Goal: Task Accomplishment & Management: Use online tool/utility

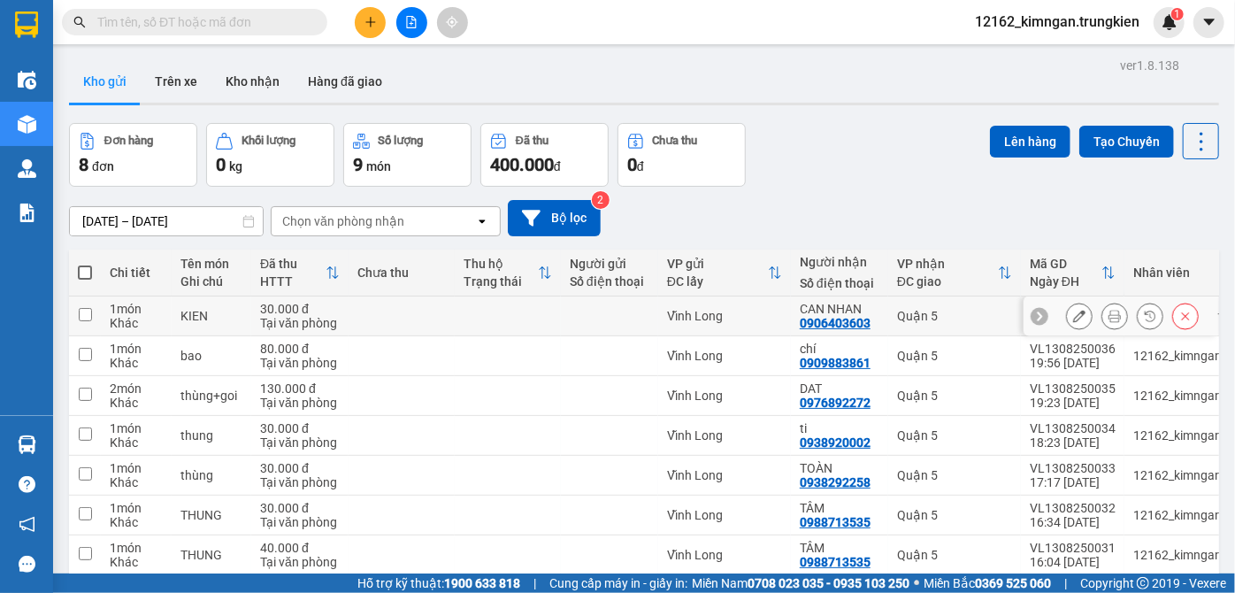
click at [564, 323] on td at bounding box center [609, 316] width 97 height 40
checkbox input "true"
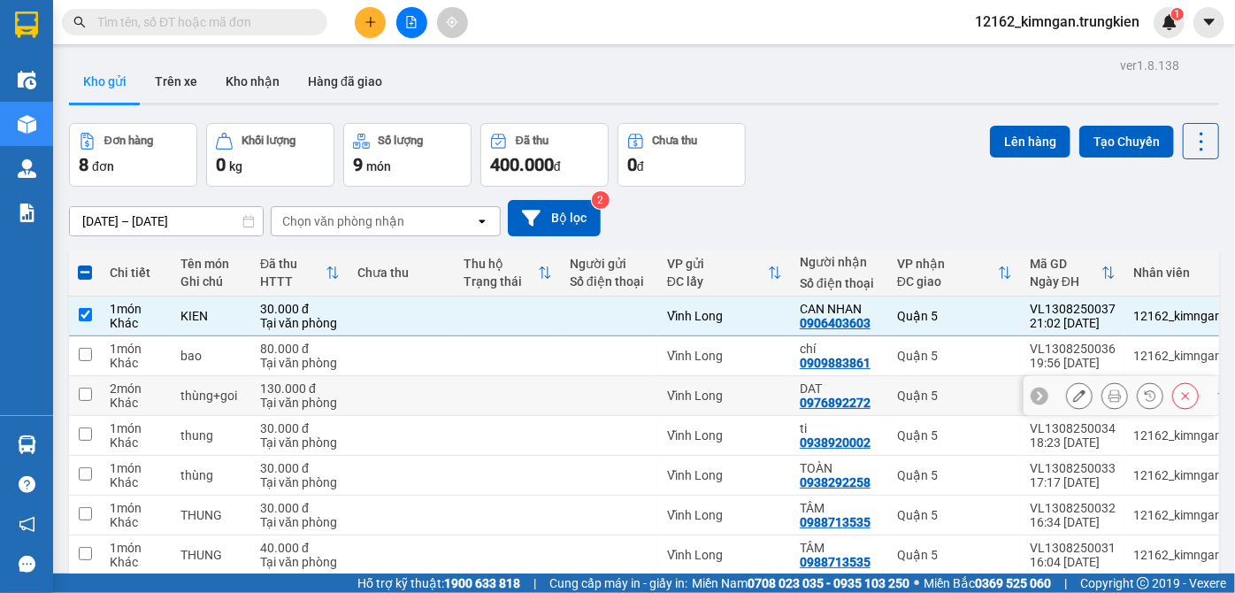
scroll to position [80, 0]
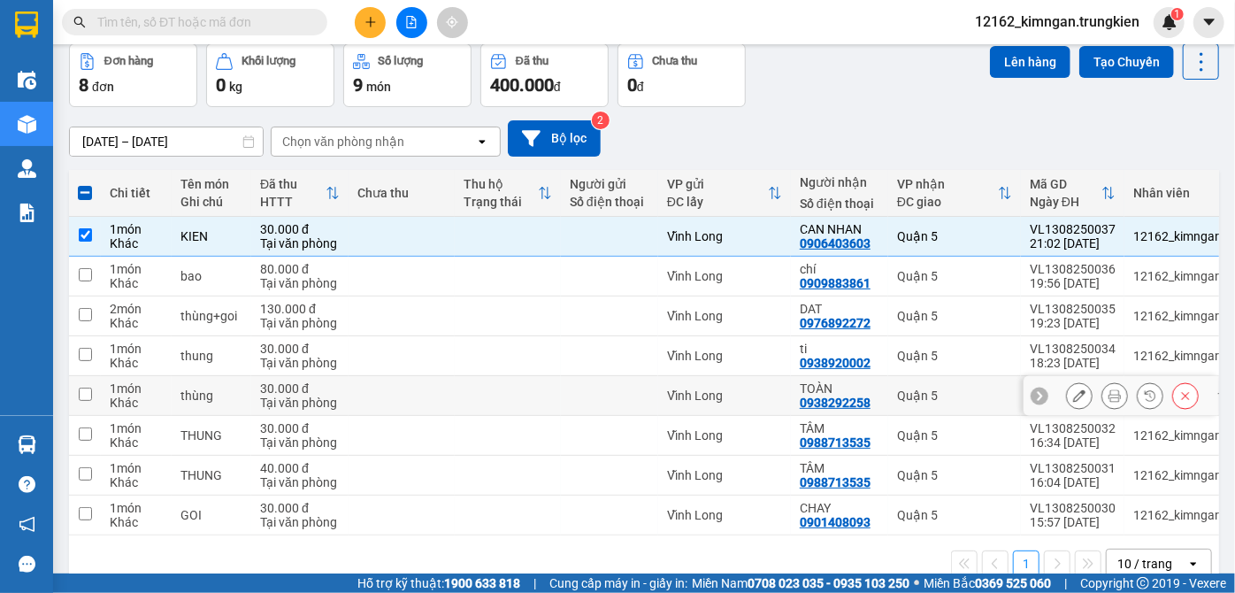
click at [771, 393] on div "Vĩnh Long" at bounding box center [724, 395] width 115 height 14
checkbox input "true"
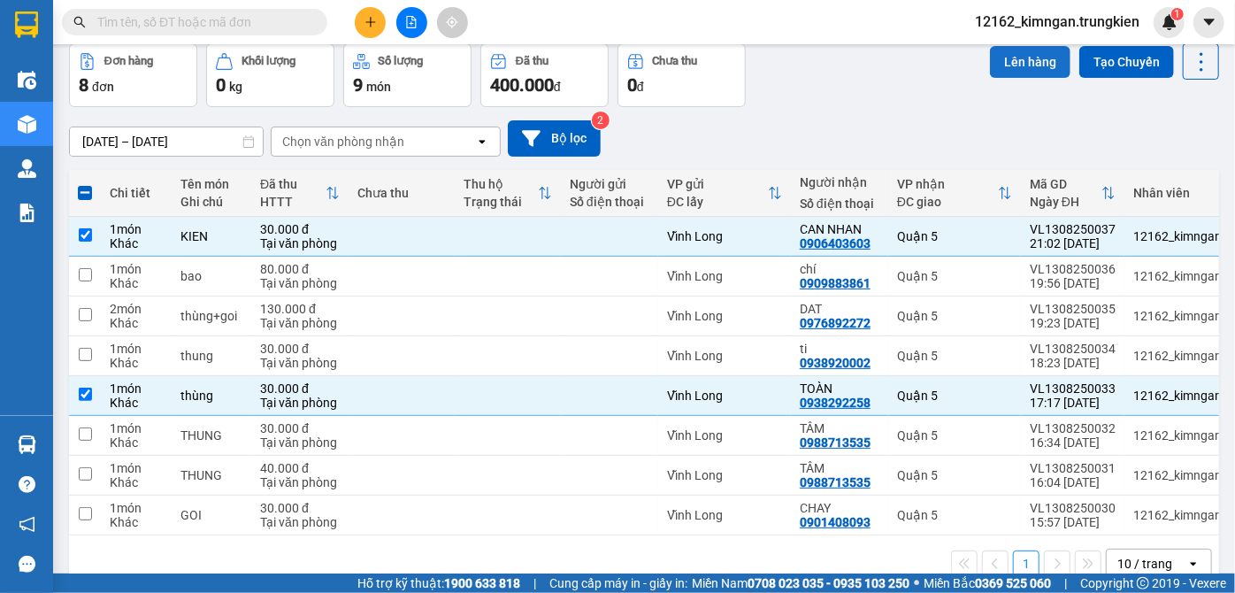
click at [1002, 62] on button "Lên hàng" at bounding box center [1030, 62] width 81 height 32
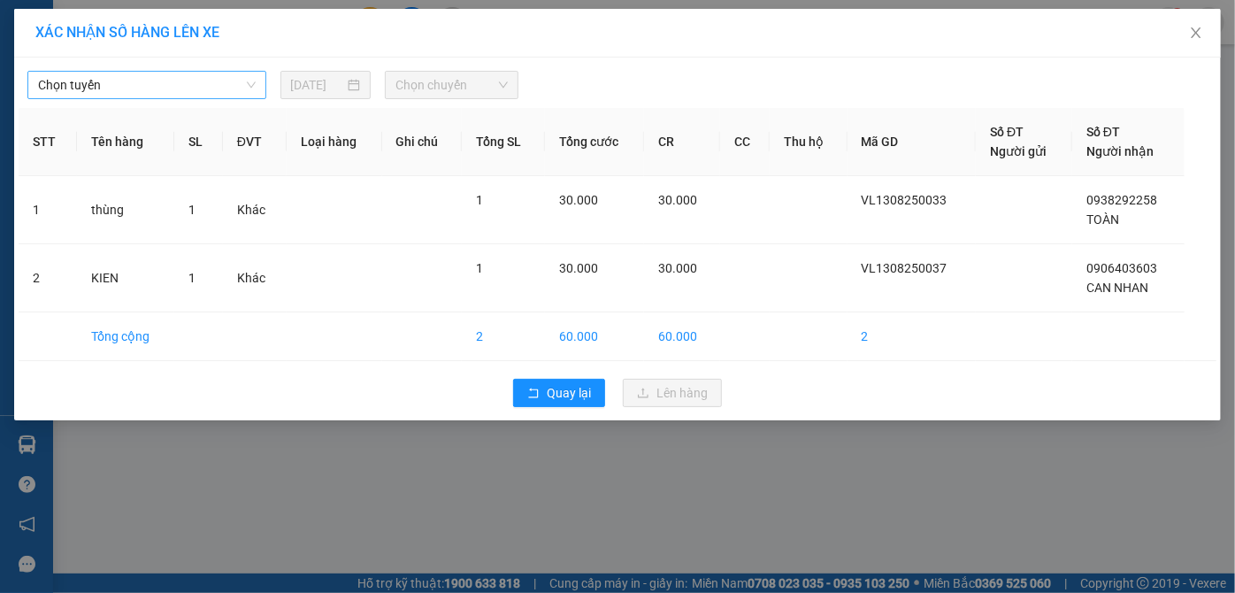
drag, startPoint x: 231, startPoint y: 86, endPoint x: 226, endPoint y: 95, distance: 10.3
click at [231, 85] on span "Chọn tuyến" at bounding box center [147, 85] width 218 height 27
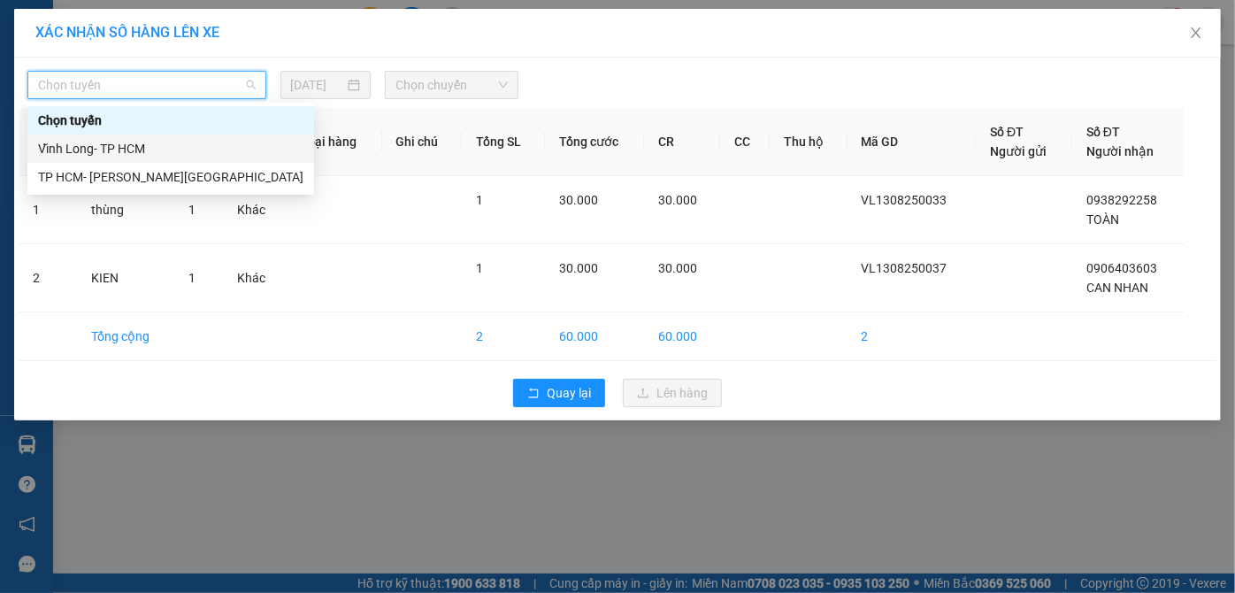
click at [191, 146] on div "Vĩnh Long- TP HCM" at bounding box center [170, 148] width 265 height 19
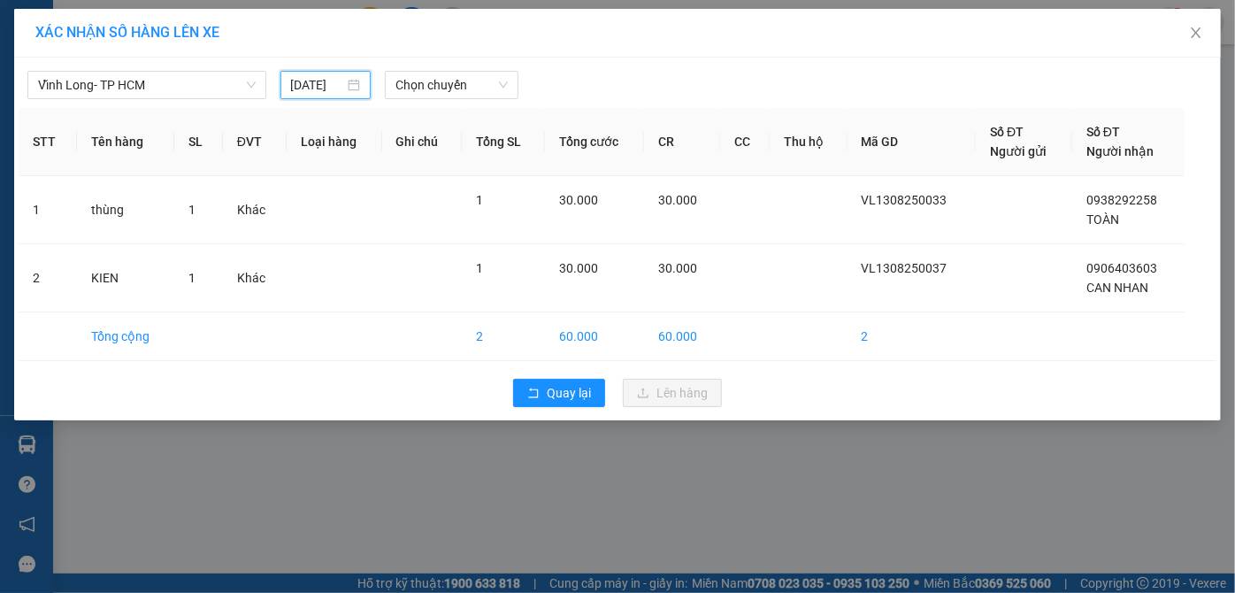
click at [334, 85] on input "[DATE]" at bounding box center [318, 84] width 54 height 19
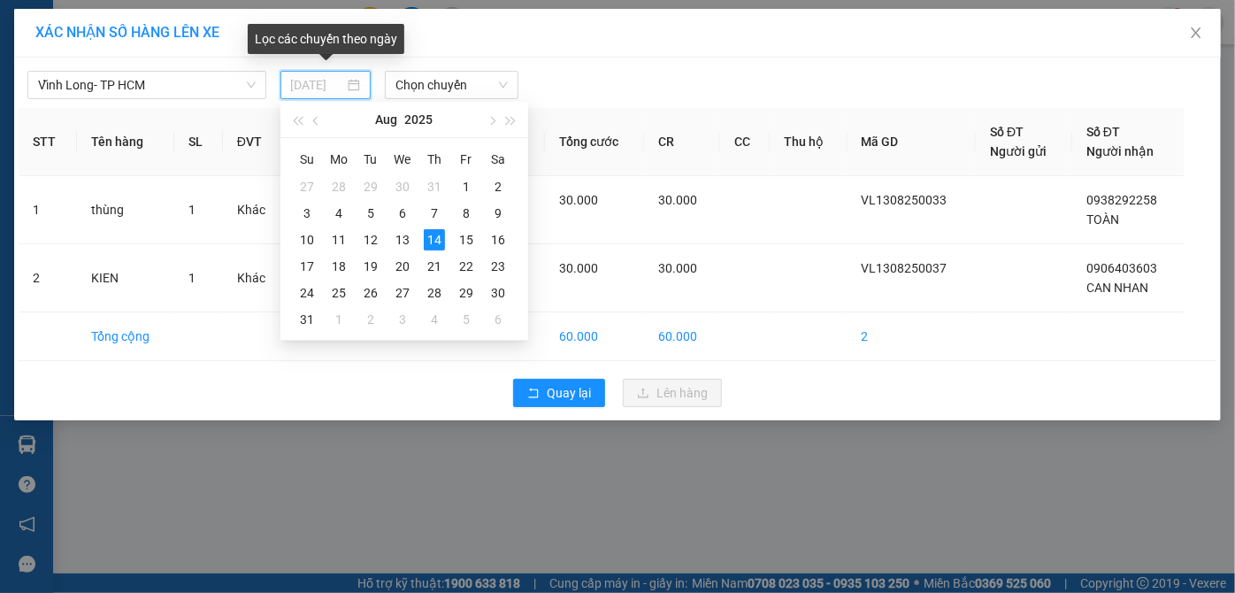
type input "[DATE]"
click at [436, 239] on div "14" at bounding box center [434, 239] width 21 height 21
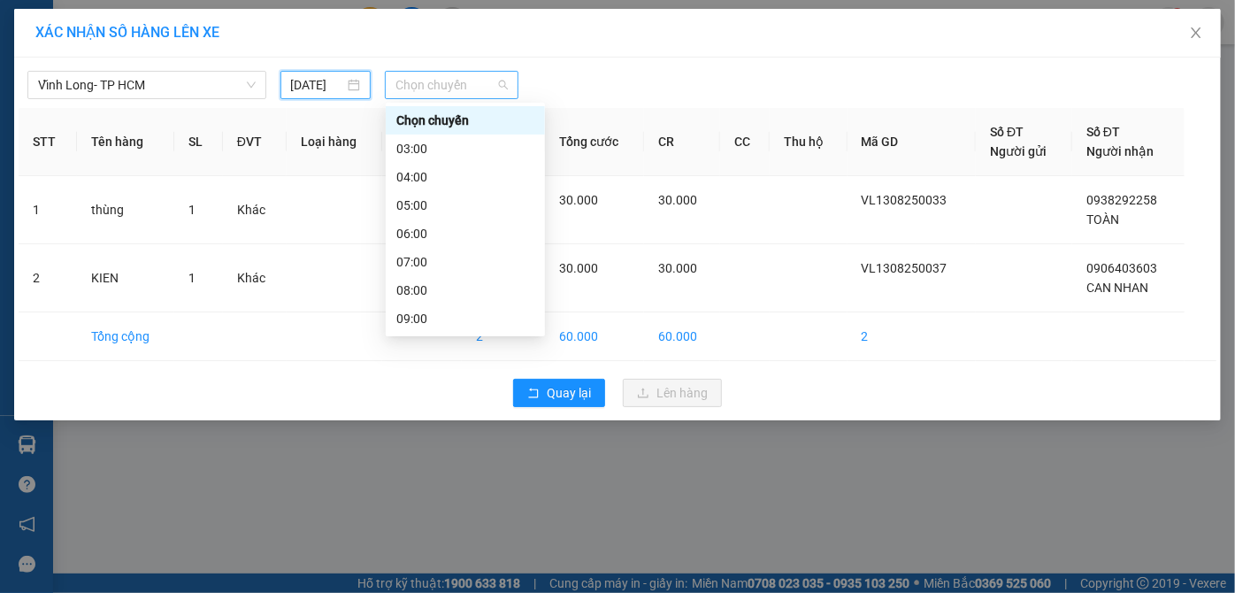
click at [446, 78] on span "Chọn chuyến" at bounding box center [451, 85] width 112 height 27
click at [422, 176] on div "04:00" at bounding box center [465, 176] width 138 height 19
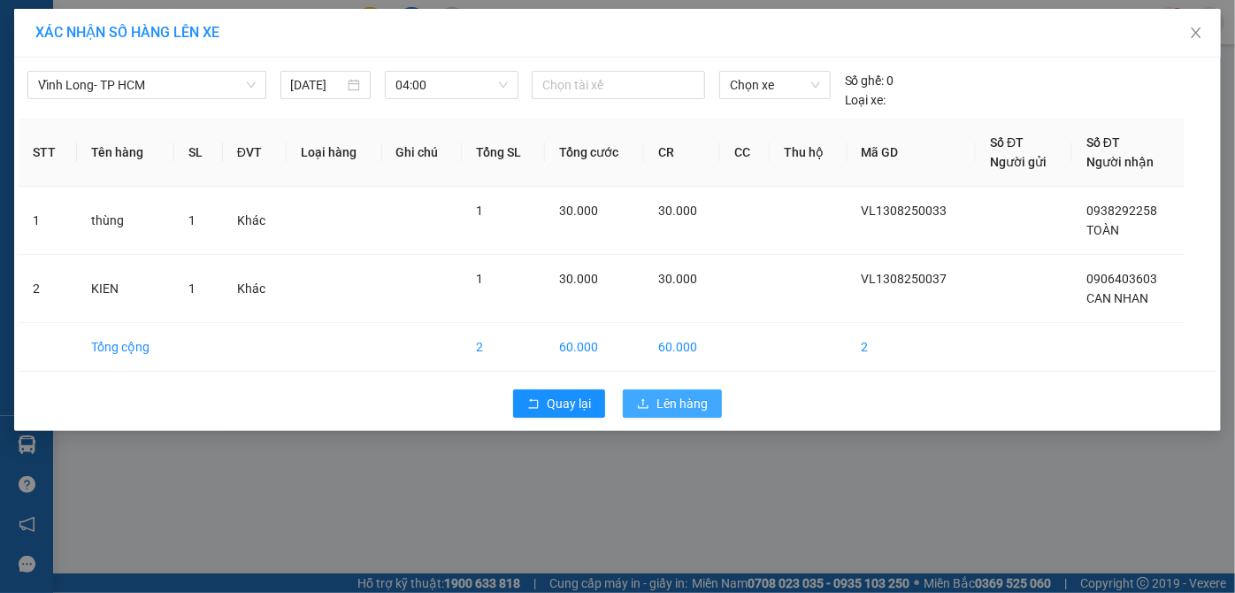
click at [658, 397] on span "Lên hàng" at bounding box center [681, 403] width 51 height 19
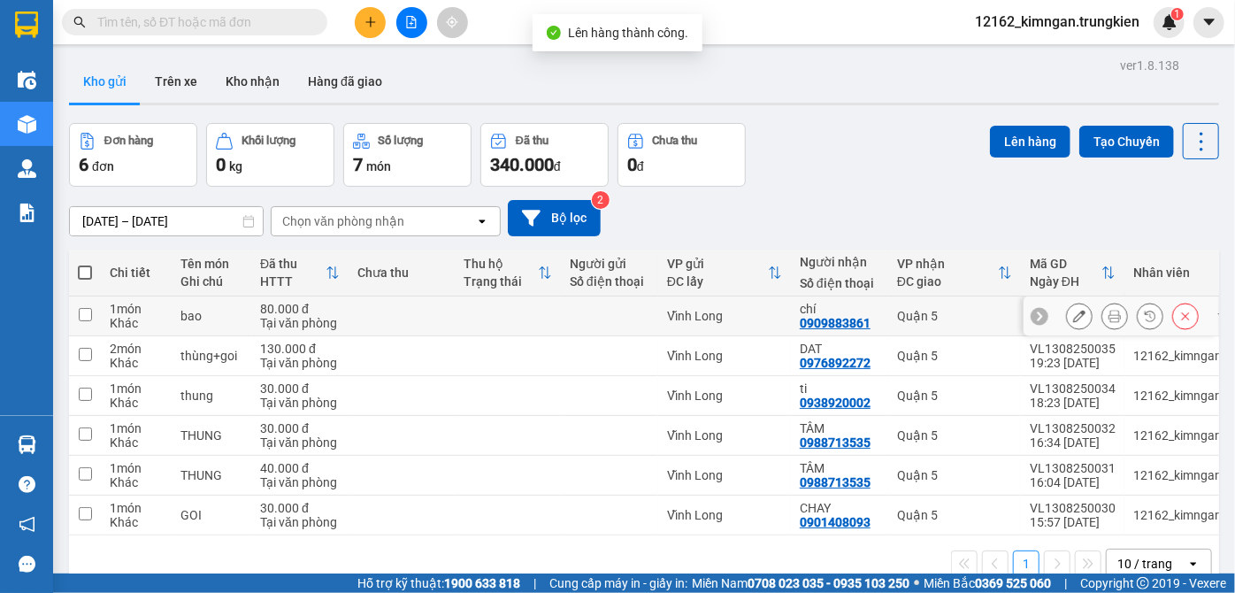
click at [516, 323] on td at bounding box center [508, 316] width 106 height 40
checkbox input "true"
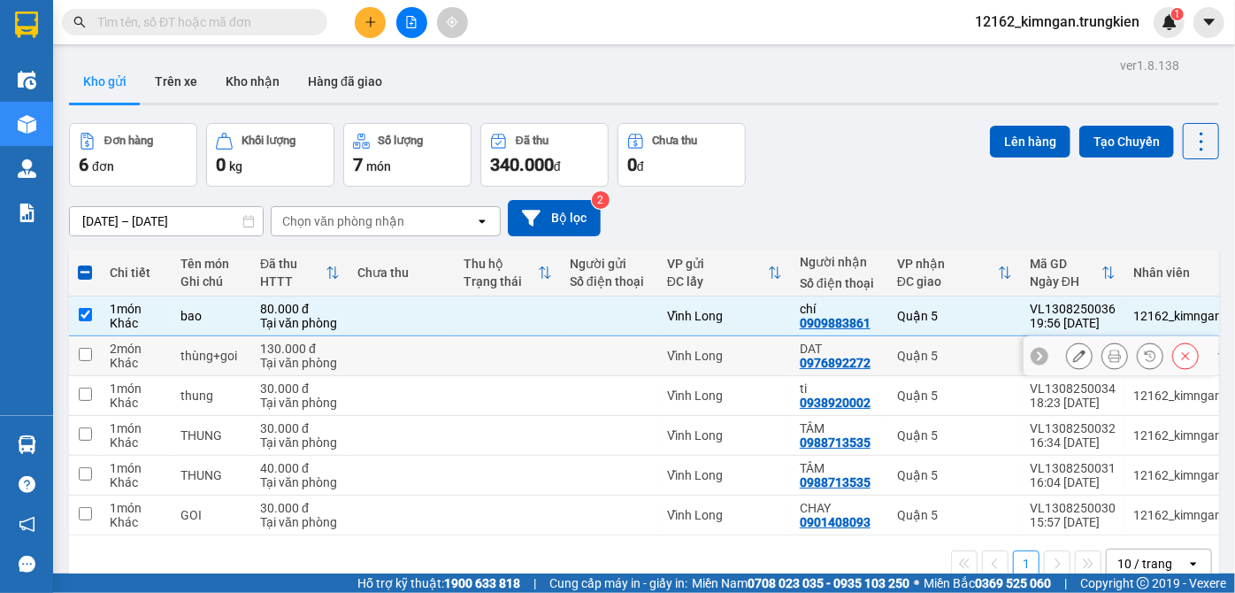
click at [506, 357] on td at bounding box center [508, 356] width 106 height 40
checkbox input "true"
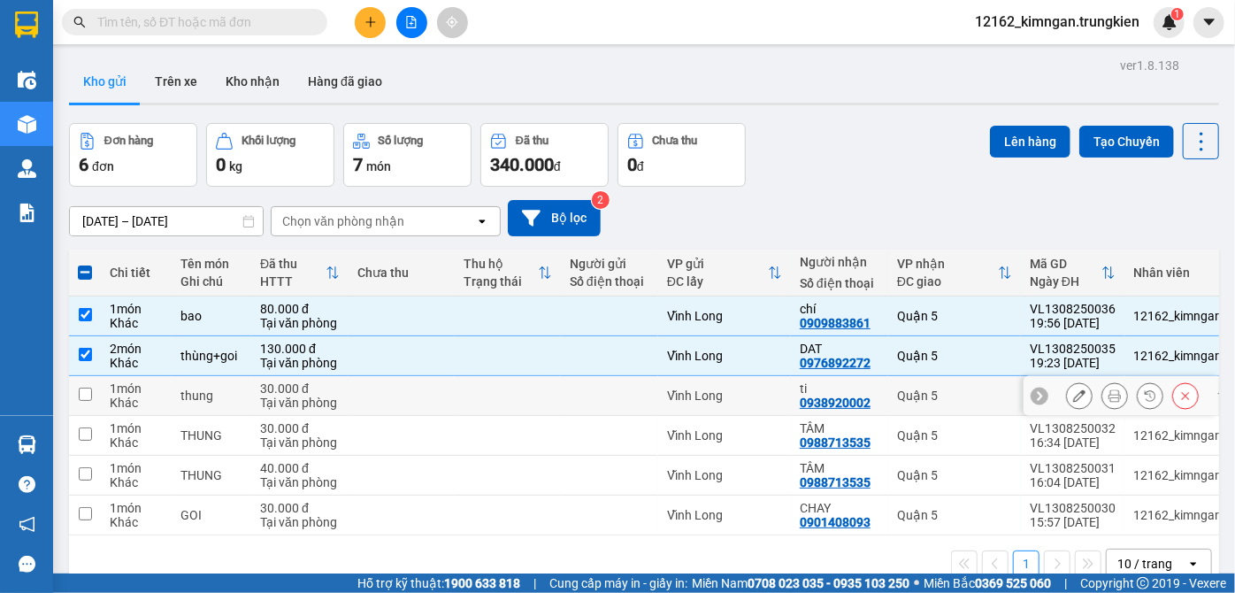
click at [511, 394] on td at bounding box center [508, 396] width 106 height 40
checkbox input "true"
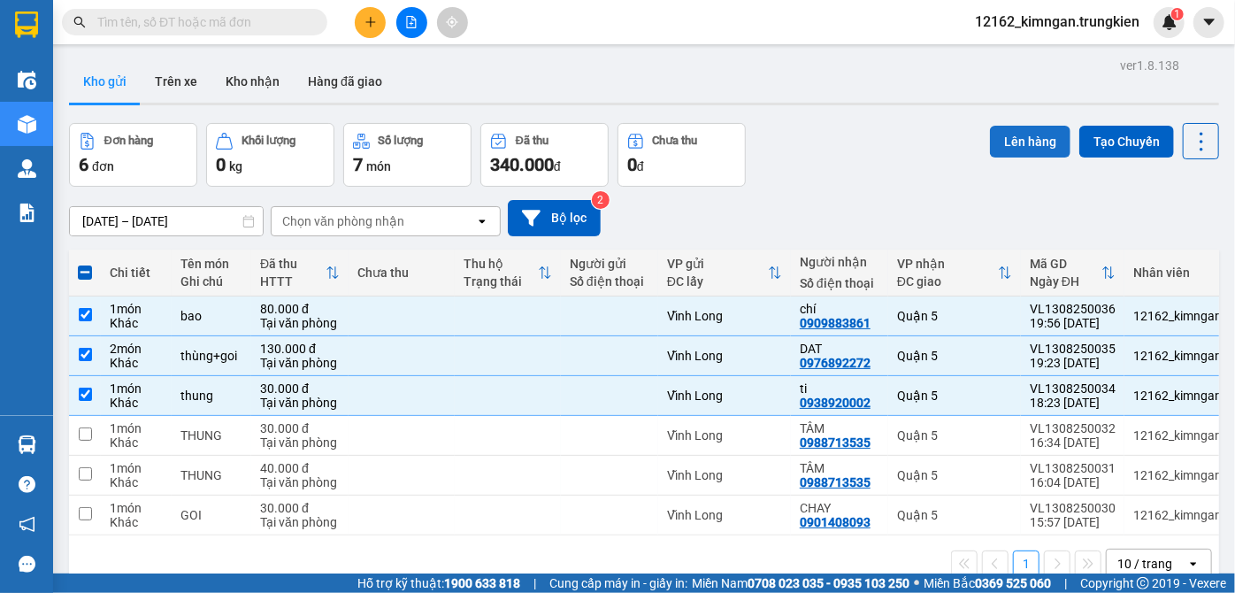
click at [1023, 132] on button "Lên hàng" at bounding box center [1030, 142] width 81 height 32
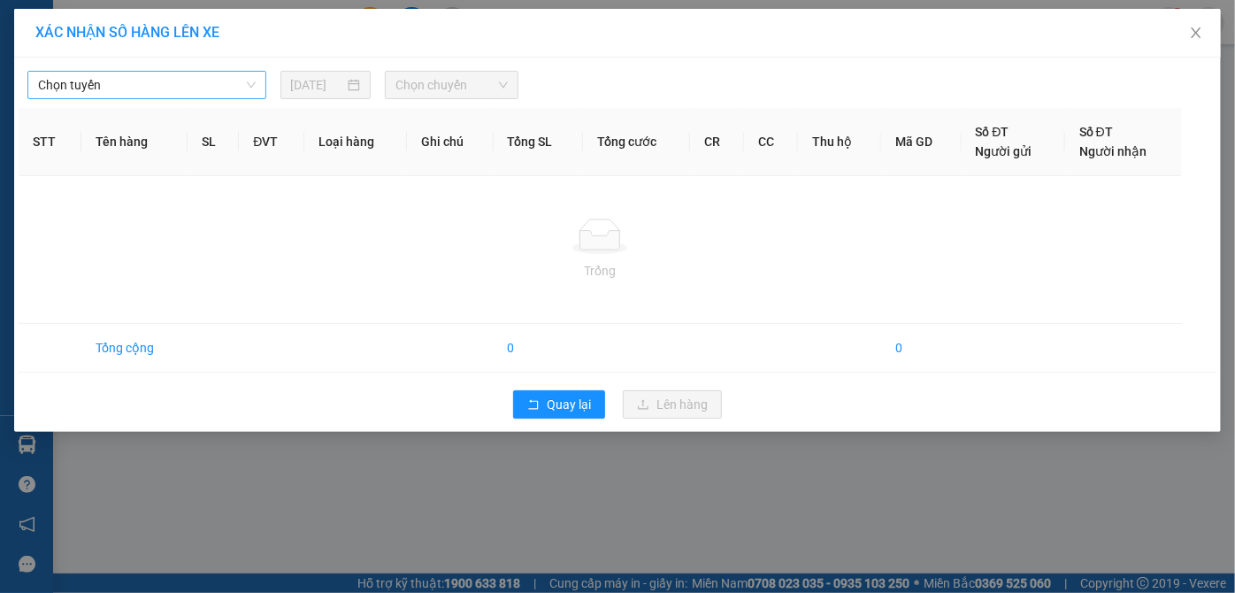
click at [154, 81] on span "Chọn tuyến" at bounding box center [147, 85] width 218 height 27
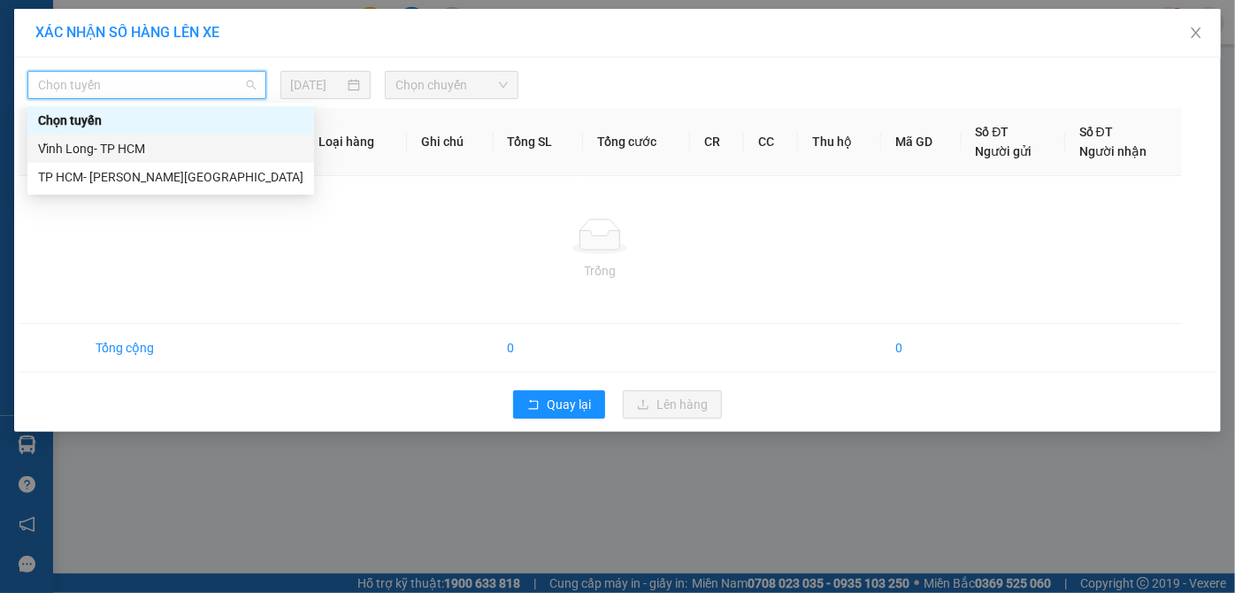
click at [119, 150] on div "Vĩnh Long- TP HCM" at bounding box center [170, 148] width 265 height 19
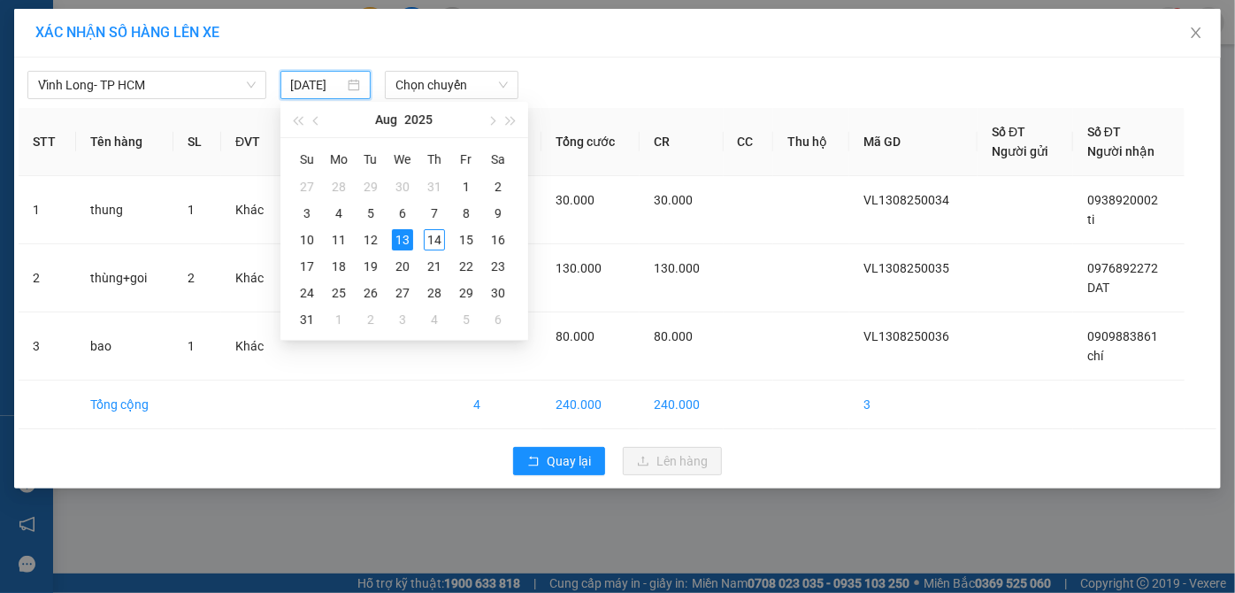
click at [304, 90] on input "[DATE]" at bounding box center [318, 84] width 54 height 19
click at [433, 236] on div "14" at bounding box center [434, 239] width 21 height 21
type input "[DATE]"
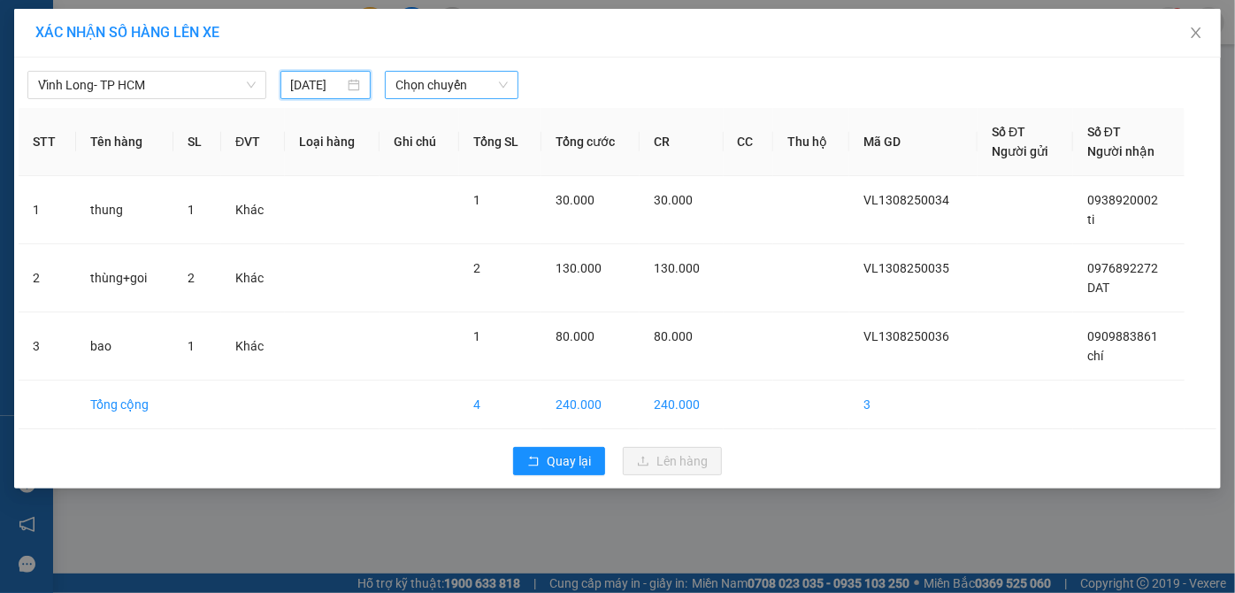
click at [442, 72] on span "Chọn chuyến" at bounding box center [451, 85] width 112 height 27
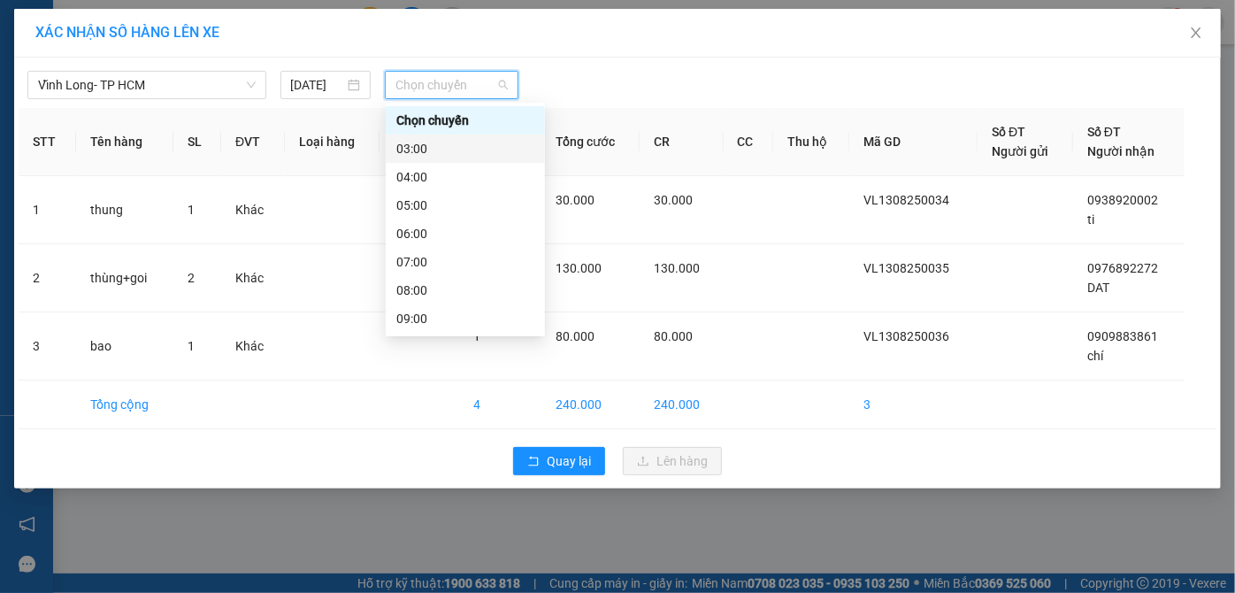
click at [433, 149] on div "03:00" at bounding box center [465, 148] width 138 height 19
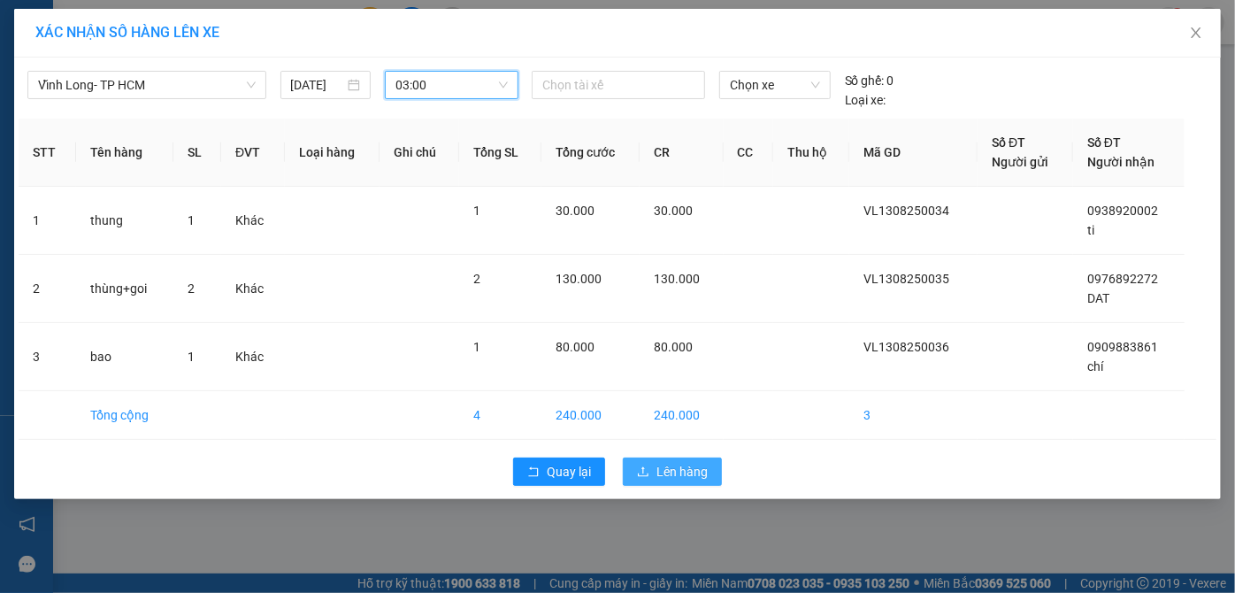
drag, startPoint x: 651, startPoint y: 474, endPoint x: 669, endPoint y: 463, distance: 21.1
click at [653, 474] on button "Lên hàng" at bounding box center [672, 471] width 99 height 28
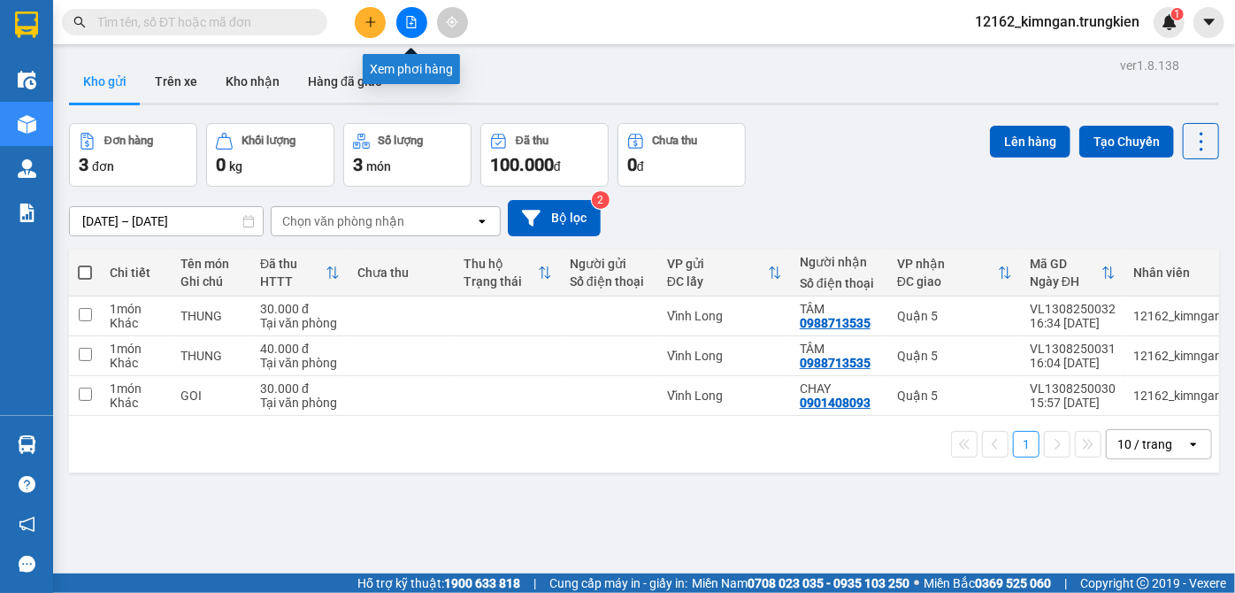
click at [418, 22] on button at bounding box center [411, 22] width 31 height 31
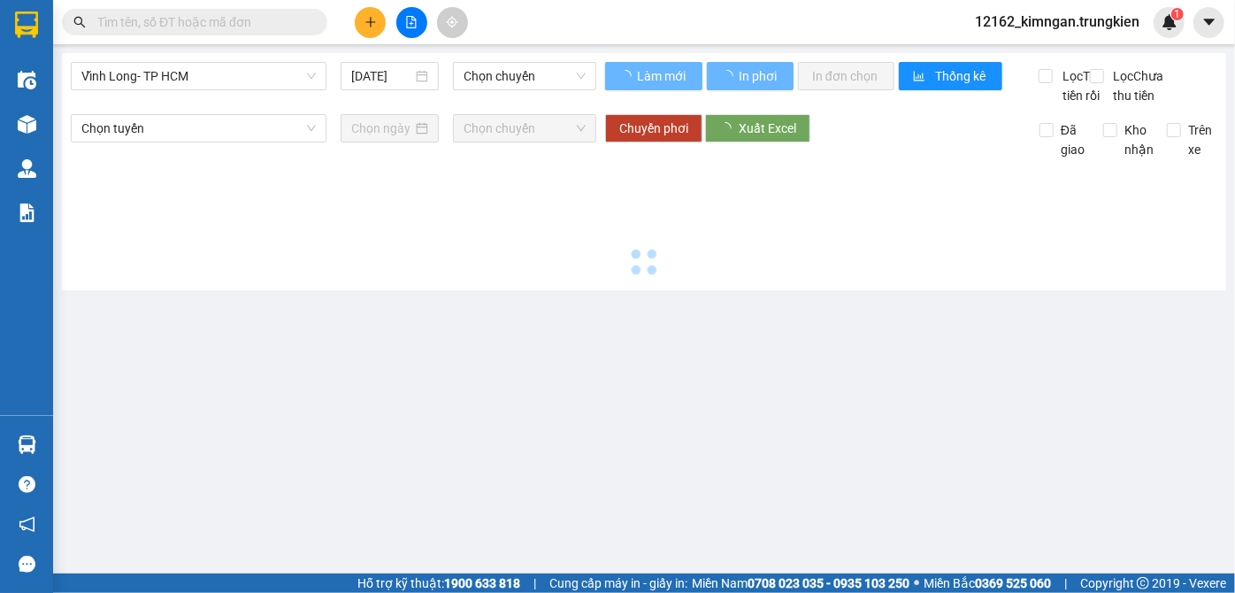
type input "[DATE]"
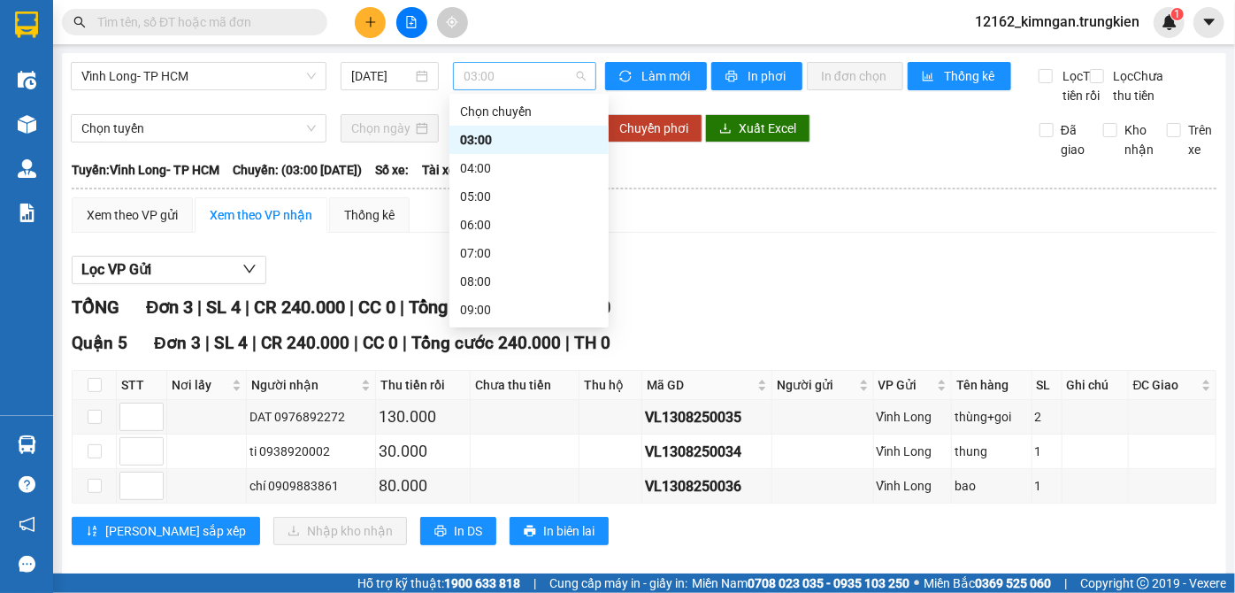
click at [503, 76] on span "03:00" at bounding box center [525, 76] width 122 height 27
click at [514, 170] on div "04:00" at bounding box center [529, 167] width 138 height 19
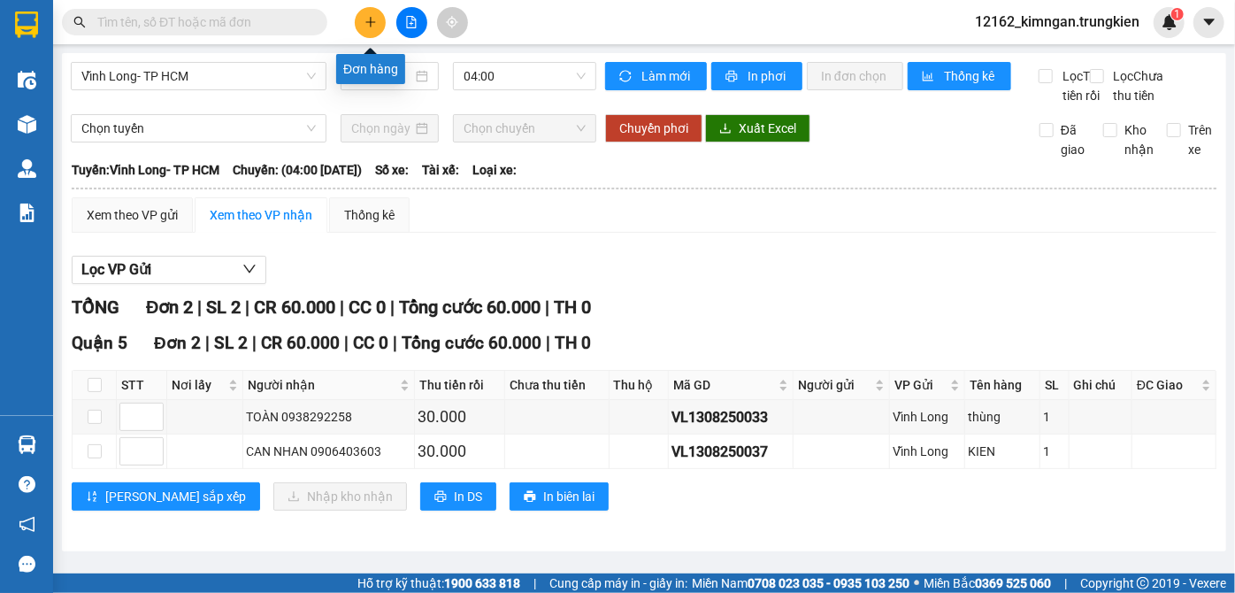
click at [377, 12] on button at bounding box center [370, 22] width 31 height 31
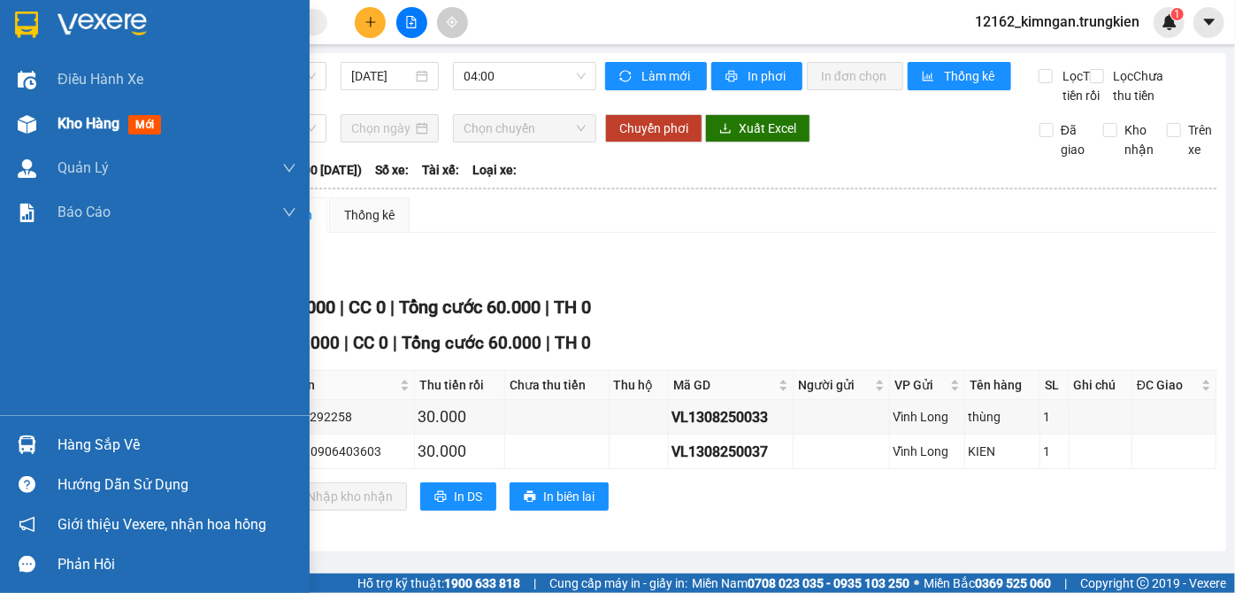
click at [87, 121] on span "Kho hàng" at bounding box center [89, 123] width 62 height 17
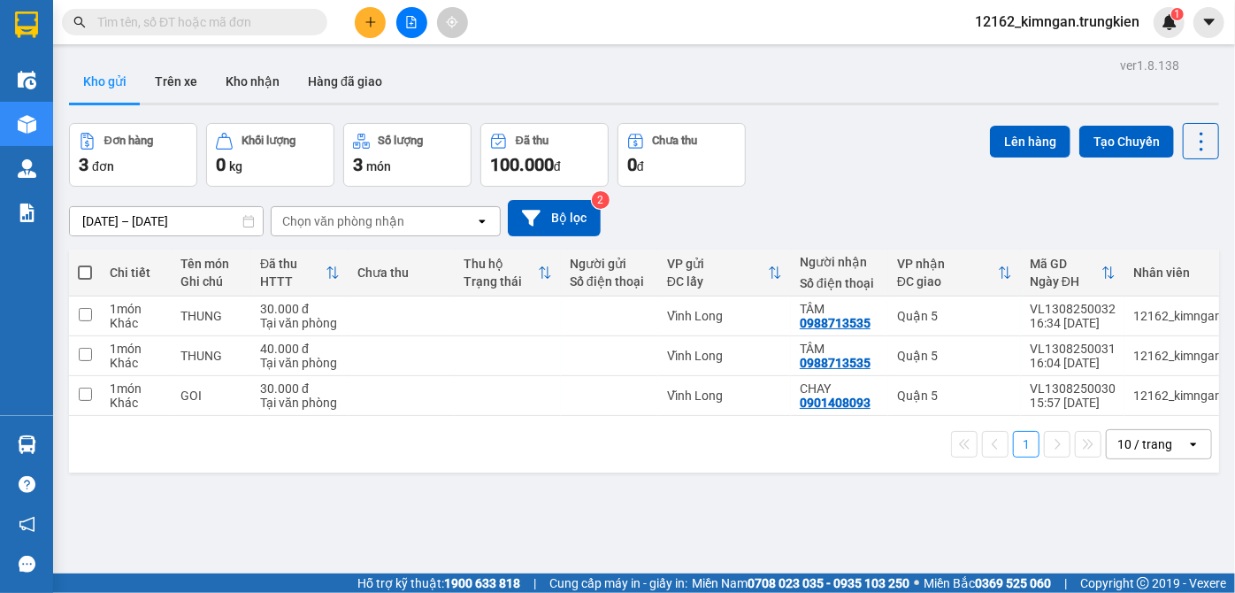
click at [1153, 443] on div "10 / trang" at bounding box center [1144, 444] width 55 height 18
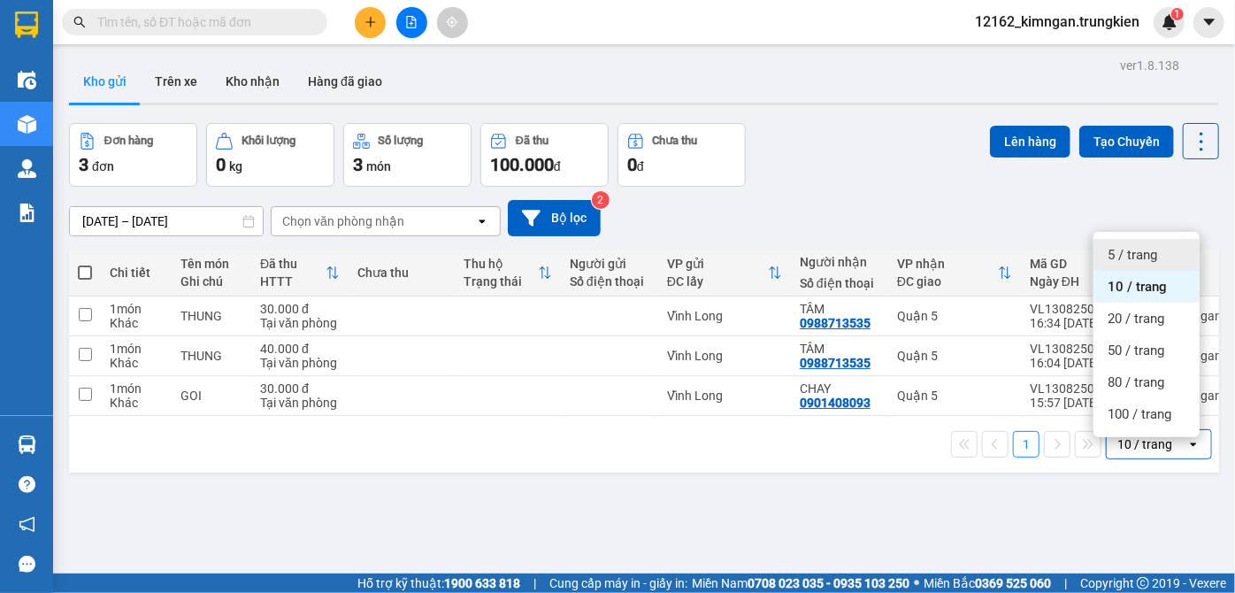
click at [1125, 255] on span "5 / trang" at bounding box center [1133, 255] width 50 height 18
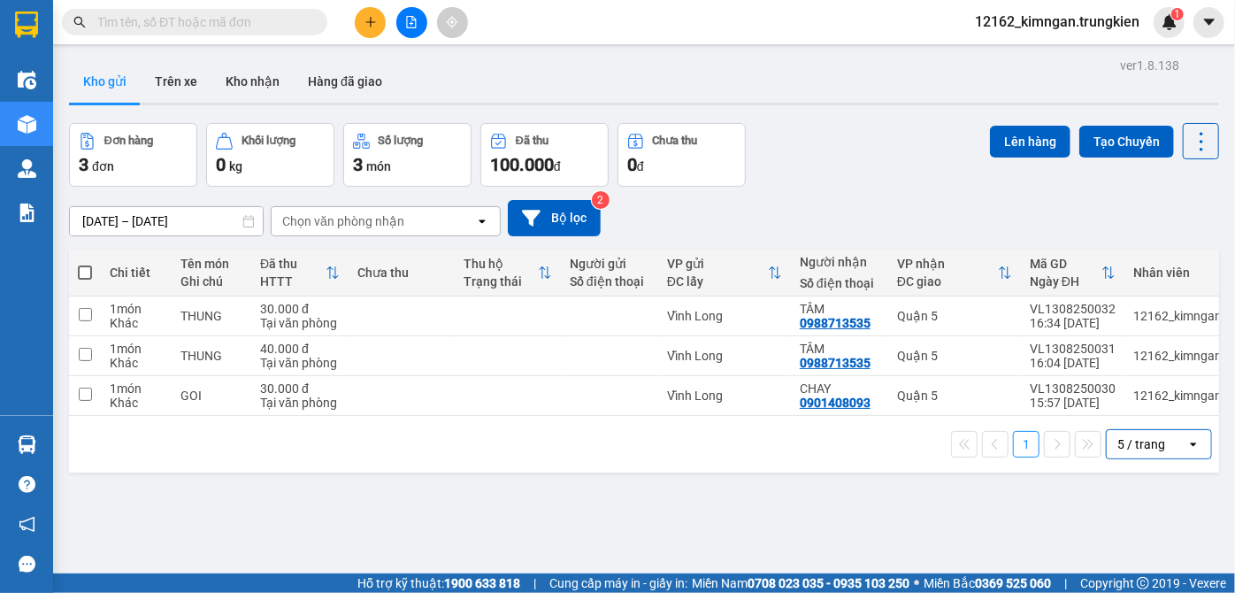
click at [1144, 453] on div "5 / trang" at bounding box center [1141, 444] width 48 height 18
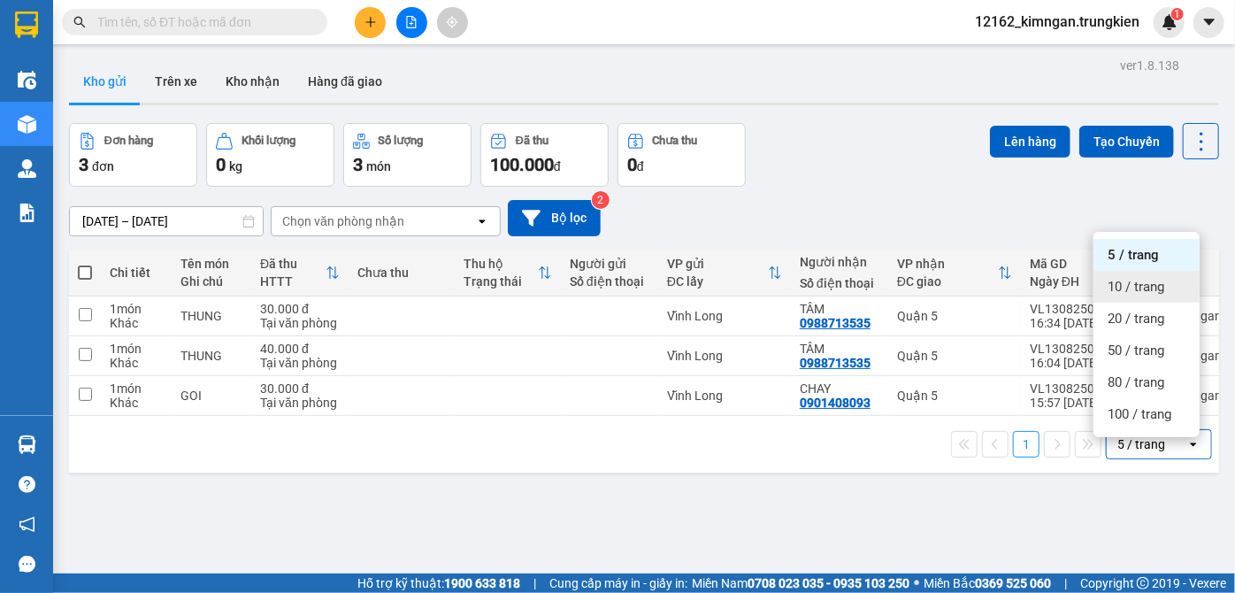
click at [1161, 291] on span "10 / trang" at bounding box center [1136, 287] width 57 height 18
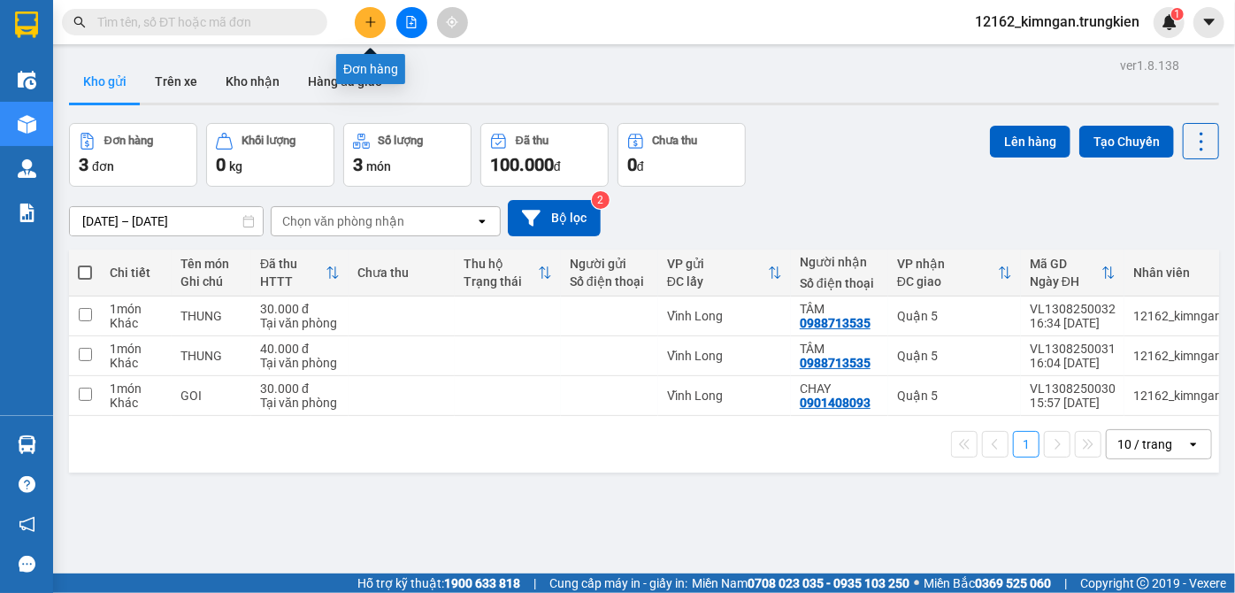
click at [378, 27] on button at bounding box center [370, 22] width 31 height 31
